Goal: Transaction & Acquisition: Book appointment/travel/reservation

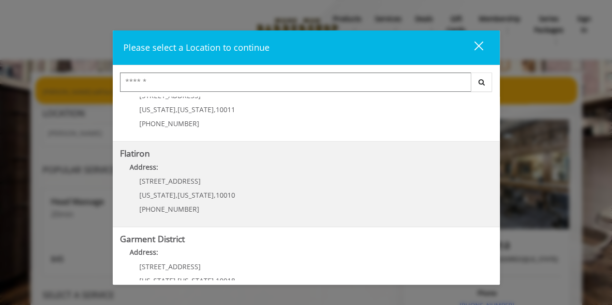
scroll to position [243, 0]
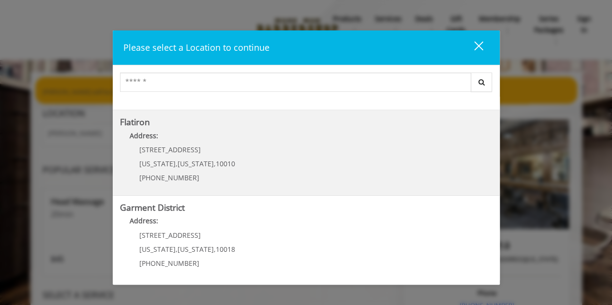
click at [214, 145] on "Address:" at bounding box center [306, 138] width 373 height 15
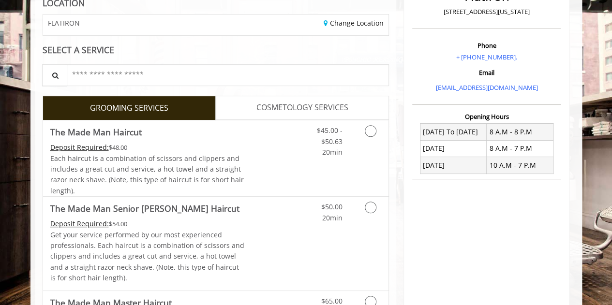
scroll to position [145, 0]
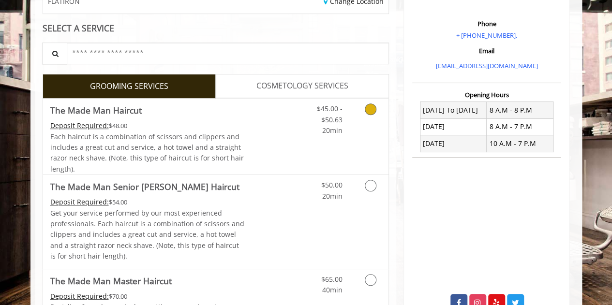
click at [366, 112] on link "Grooming services" at bounding box center [369, 117] width 25 height 37
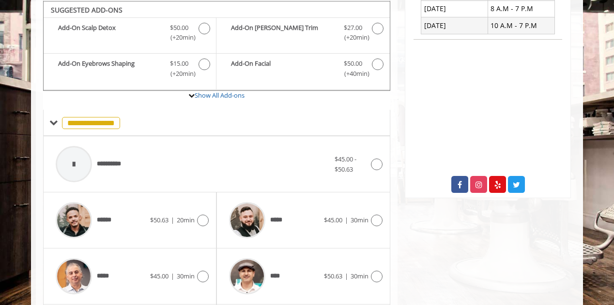
scroll to position [327, 0]
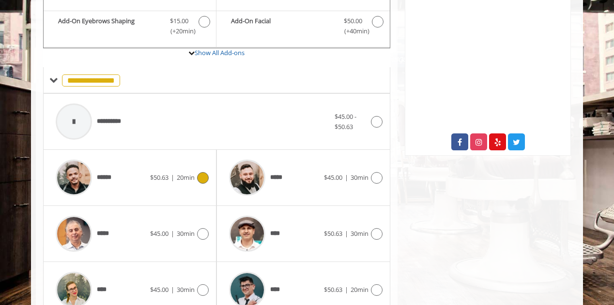
click at [208, 181] on div at bounding box center [202, 178] width 14 height 12
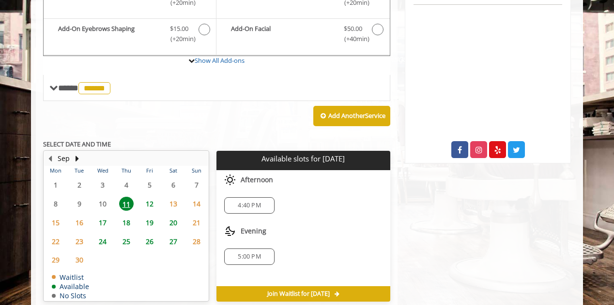
scroll to position [319, 0]
click at [151, 200] on span "12" at bounding box center [149, 204] width 15 height 14
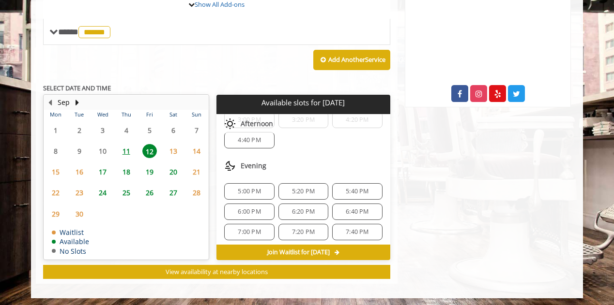
scroll to position [162, 0]
click at [252, 208] on span "6:00 PM" at bounding box center [249, 212] width 23 height 8
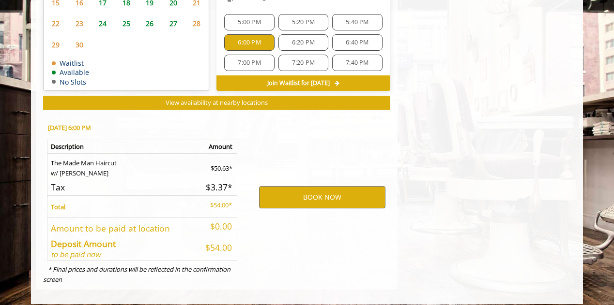
scroll to position [550, 0]
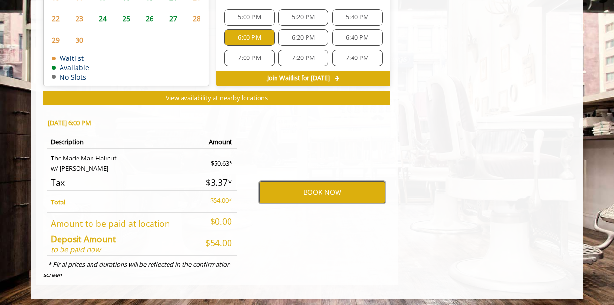
click at [336, 189] on button "BOOK NOW" at bounding box center [322, 193] width 126 height 22
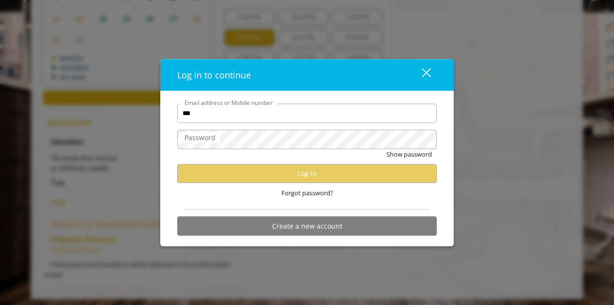
type input "**********"
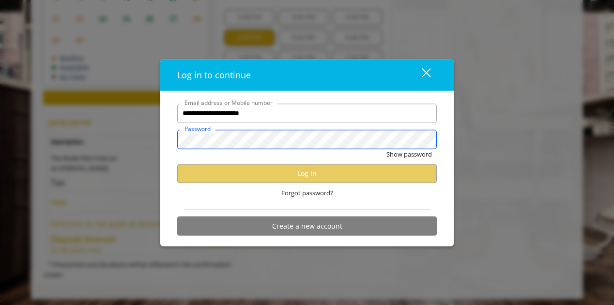
scroll to position [0, 0]
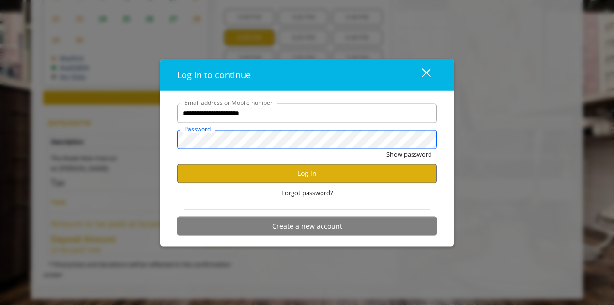
click at [386, 149] on button "Show password" at bounding box center [408, 154] width 45 height 10
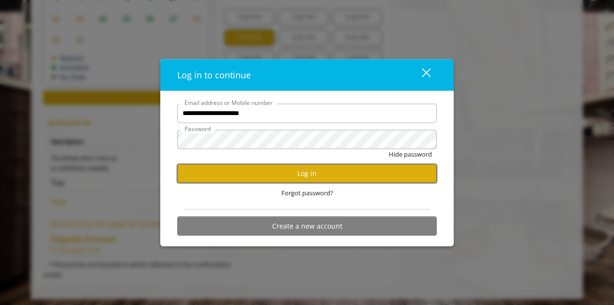
click at [237, 171] on button "Log in" at bounding box center [306, 173] width 259 height 19
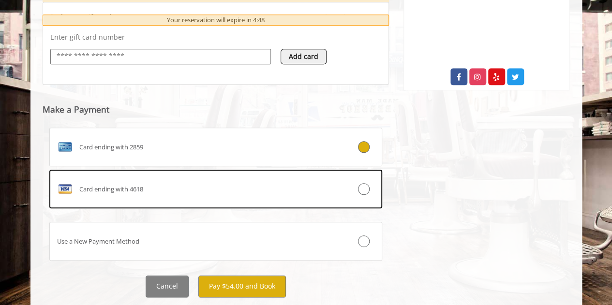
scroll to position [393, 0]
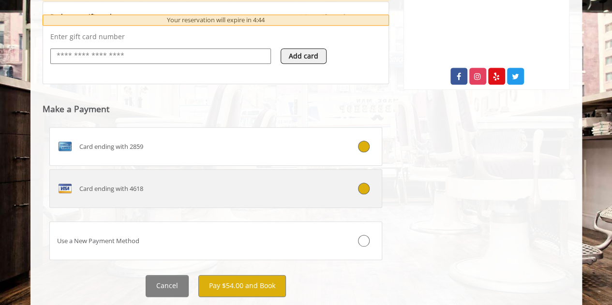
click at [370, 191] on div at bounding box center [354, 189] width 55 height 12
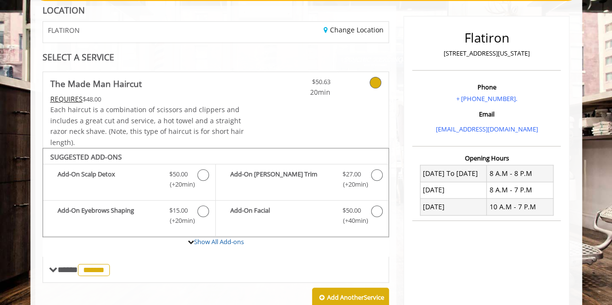
scroll to position [498, 0]
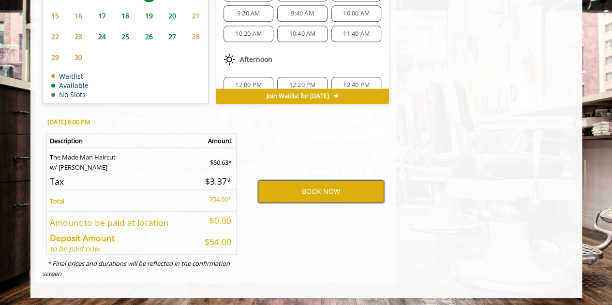
click at [318, 186] on button "BOOK NOW" at bounding box center [321, 192] width 126 height 22
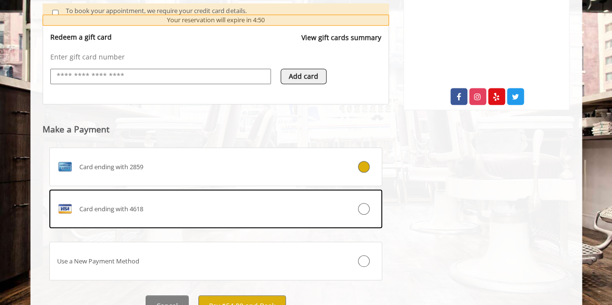
scroll to position [417, 0]
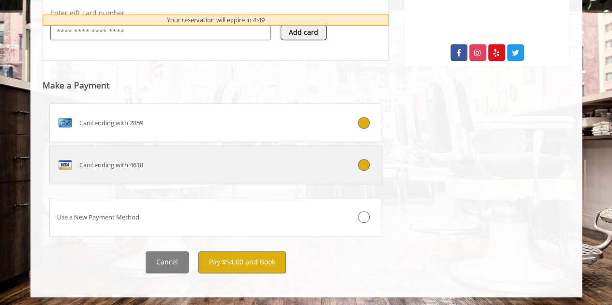
click at [355, 166] on div at bounding box center [354, 165] width 55 height 12
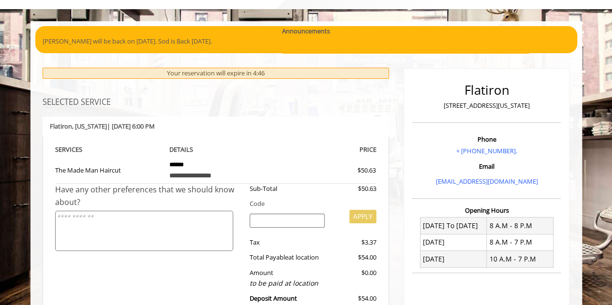
scroll to position [50, 0]
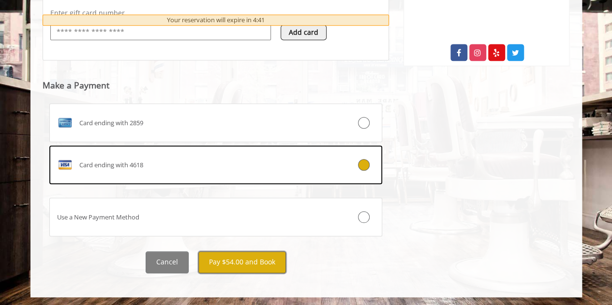
click at [250, 263] on button "Pay $54.00 and Book" at bounding box center [242, 263] width 88 height 22
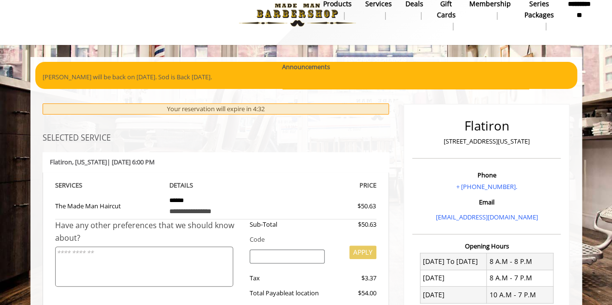
scroll to position [15, 0]
